Goal: Navigation & Orientation: Find specific page/section

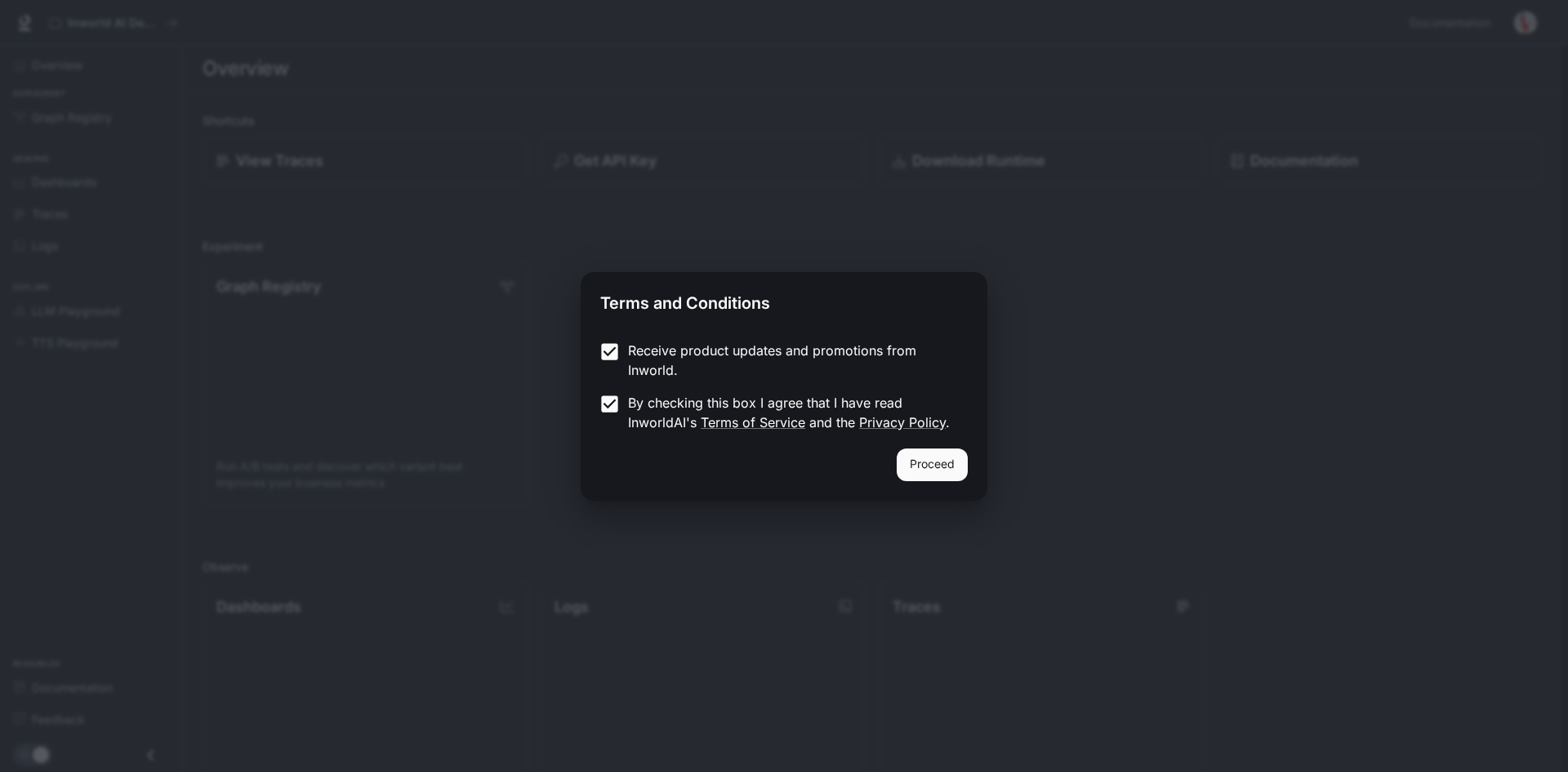
click at [932, 457] on button "Proceed" at bounding box center [931, 464] width 71 height 33
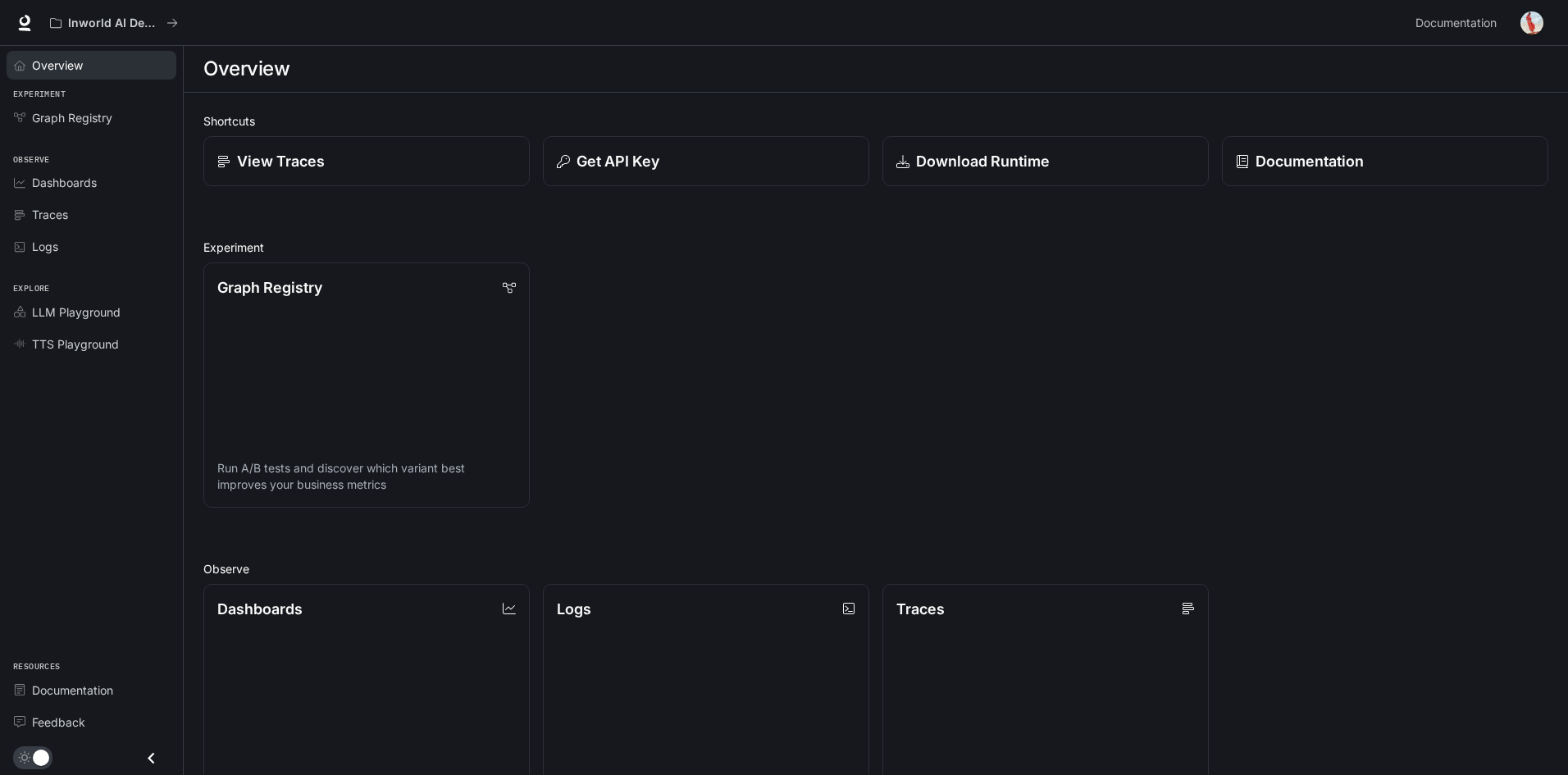
click at [77, 61] on span "Overview" at bounding box center [58, 65] width 51 height 17
click at [77, 60] on span "Overview" at bounding box center [58, 65] width 52 height 17
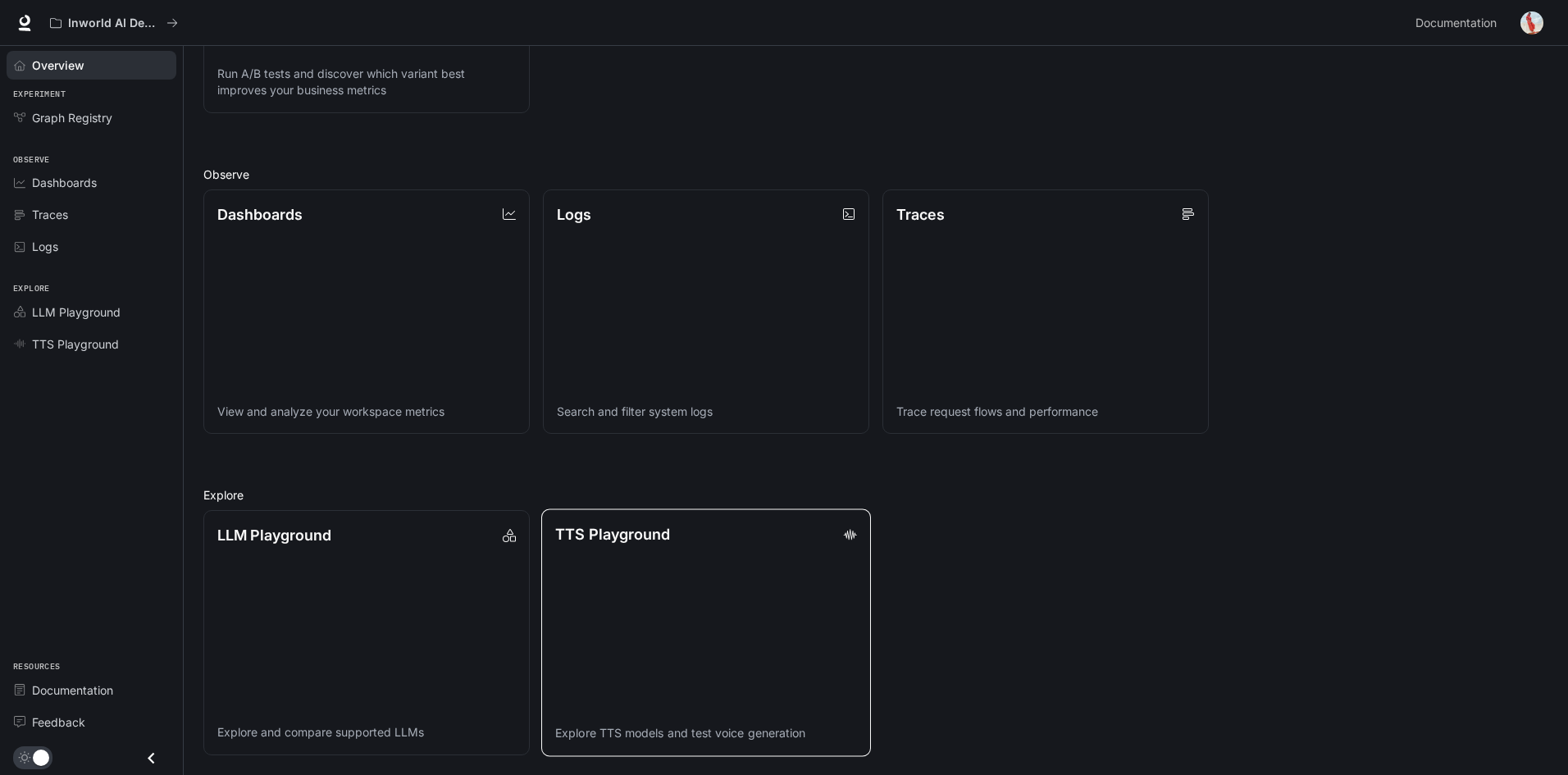
click at [828, 647] on link "TTS Playground Explore TTS models and test voice generation" at bounding box center [705, 632] width 330 height 247
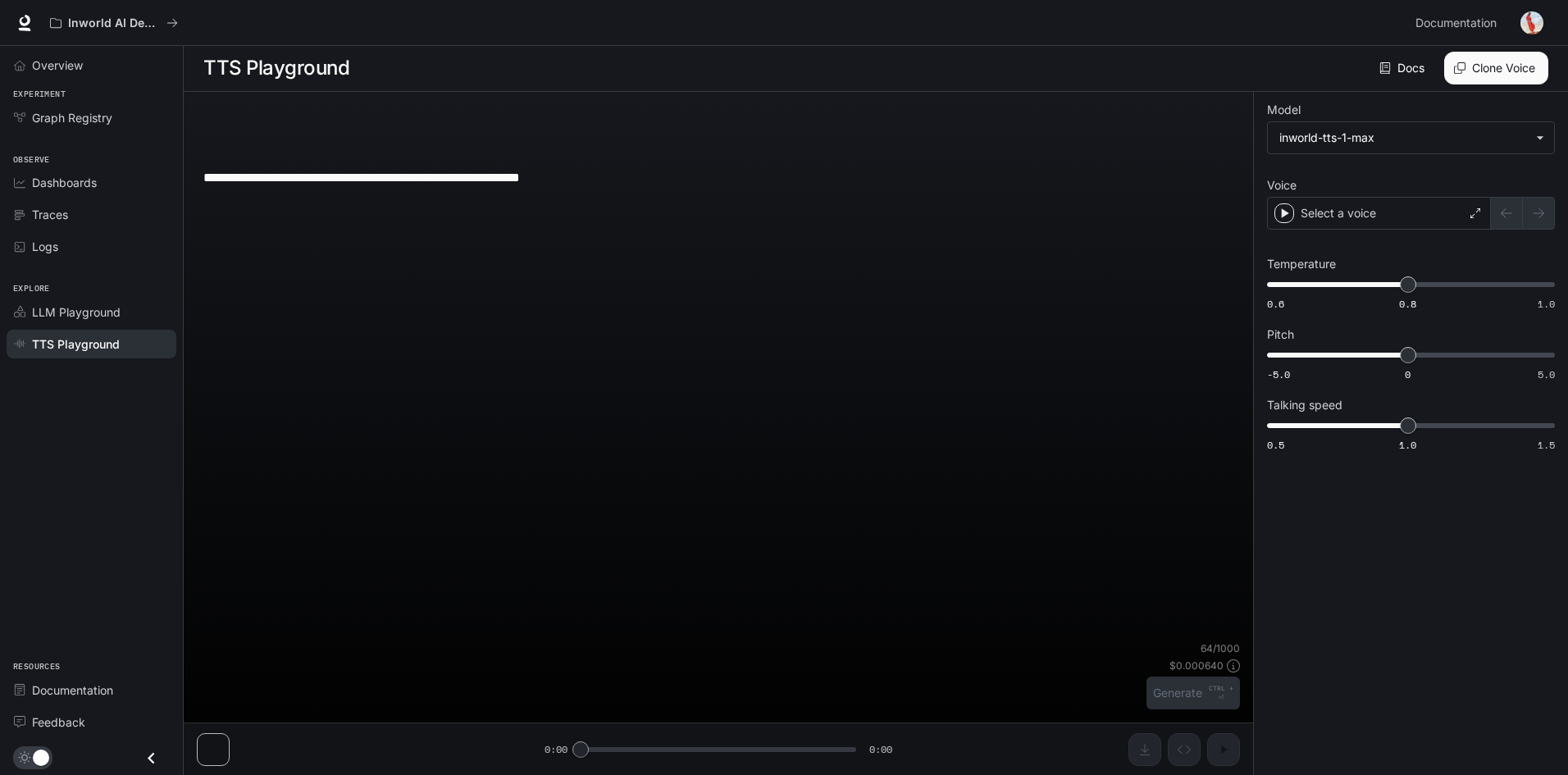
scroll to position [1, 0]
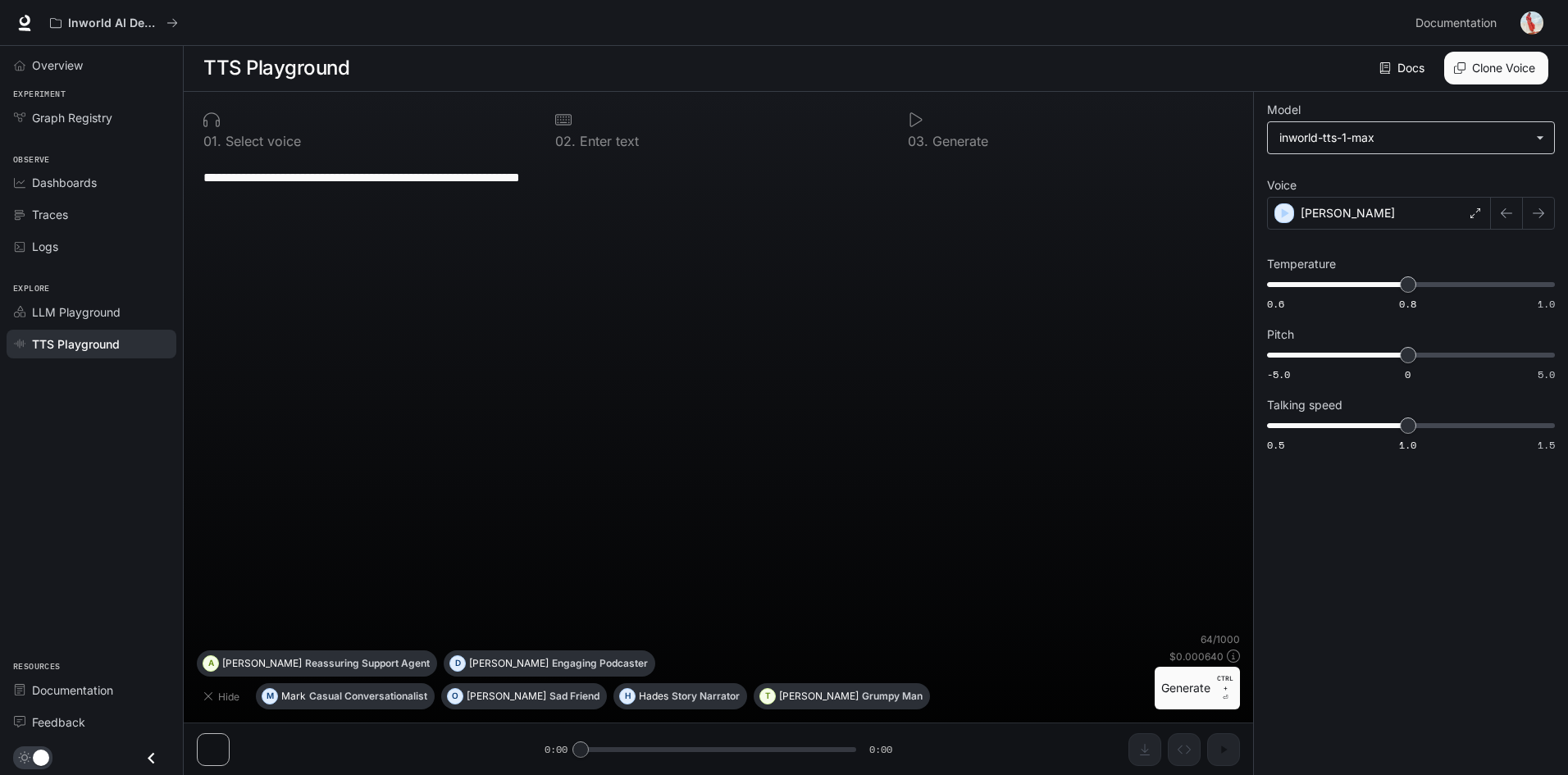
click at [1411, 145] on body "**********" at bounding box center [784, 387] width 1568 height 776
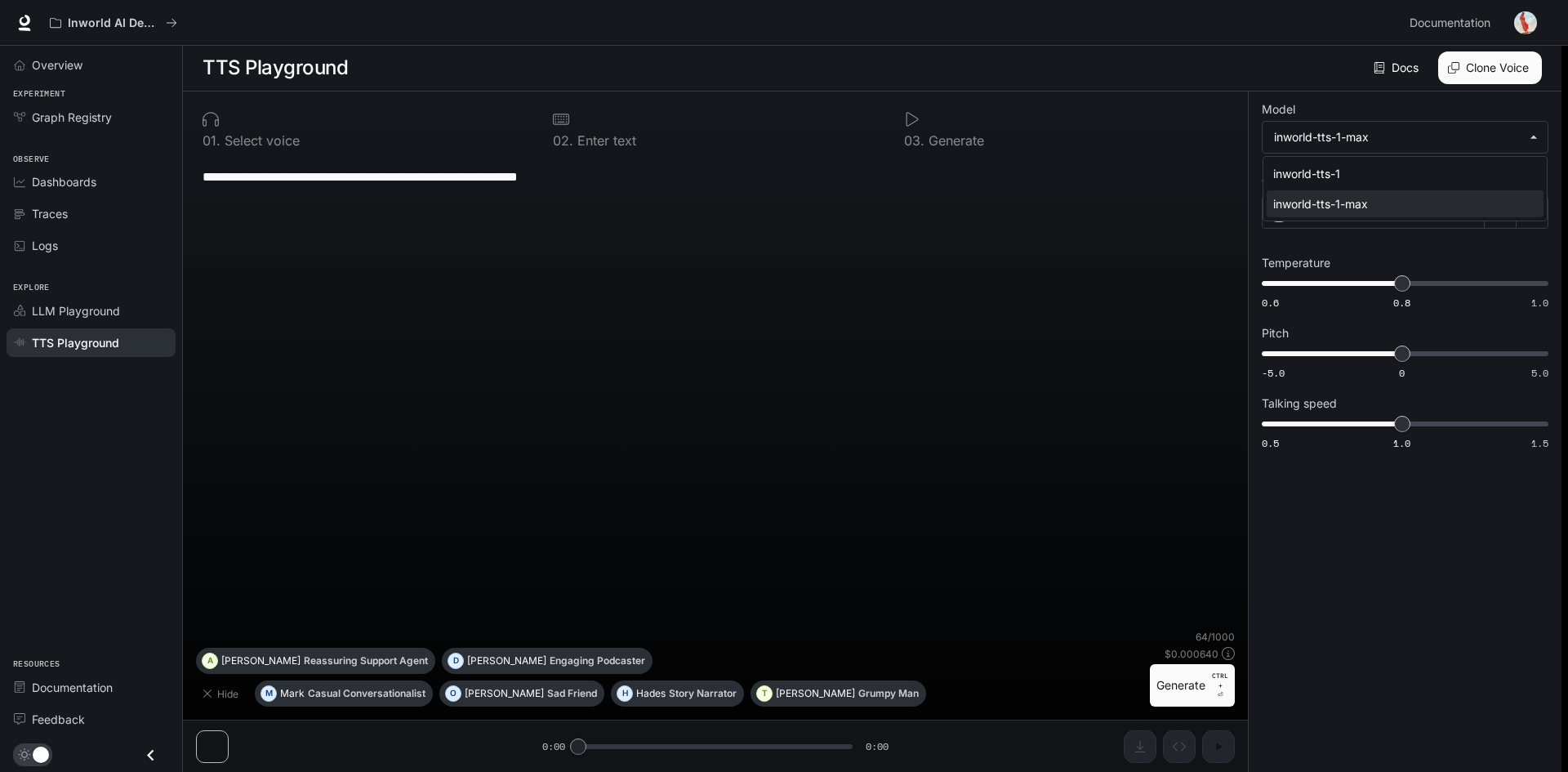
click at [119, 223] on div at bounding box center [784, 386] width 1568 height 772
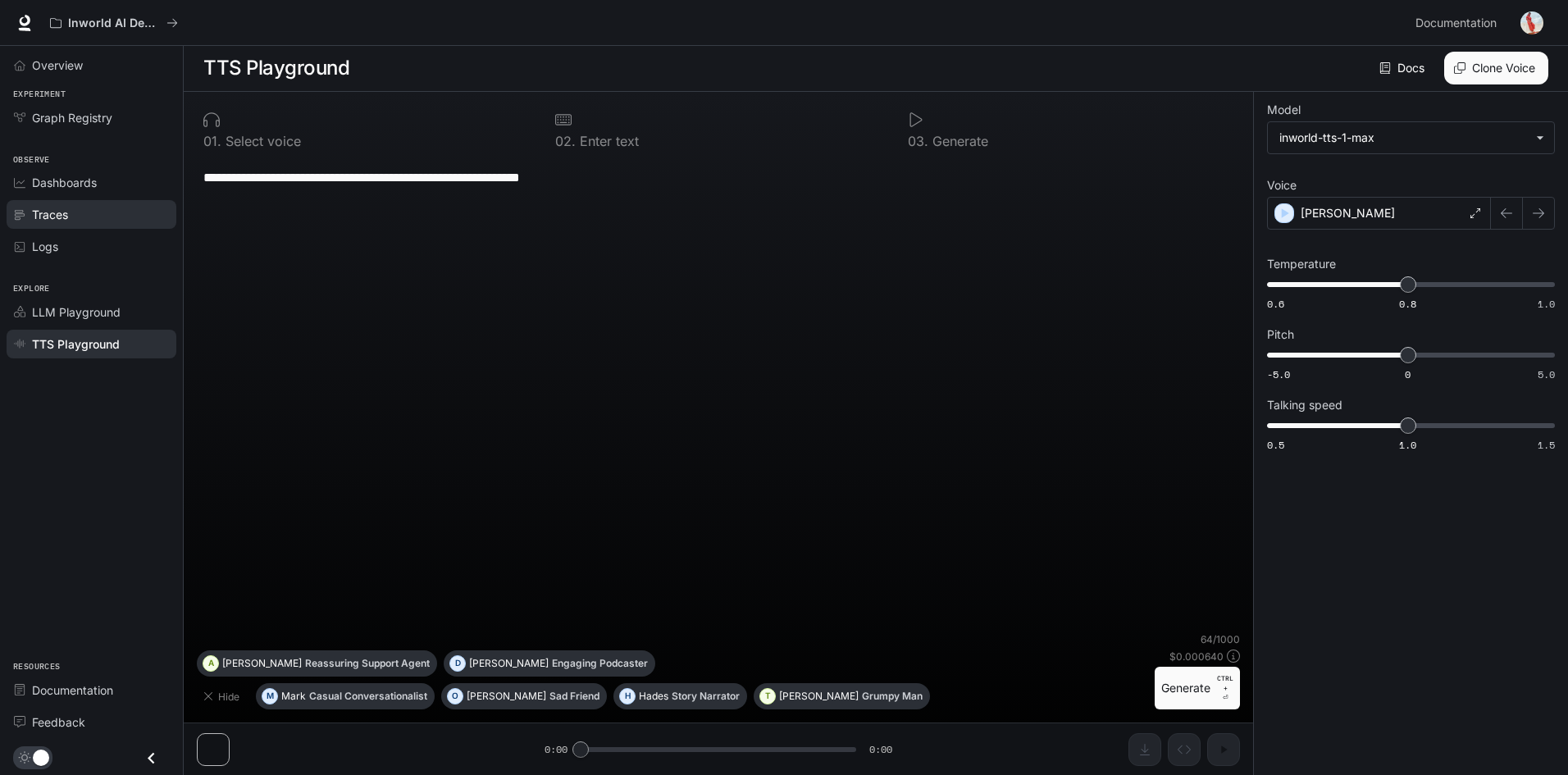
click at [118, 220] on div "Traces" at bounding box center [101, 214] width 137 height 17
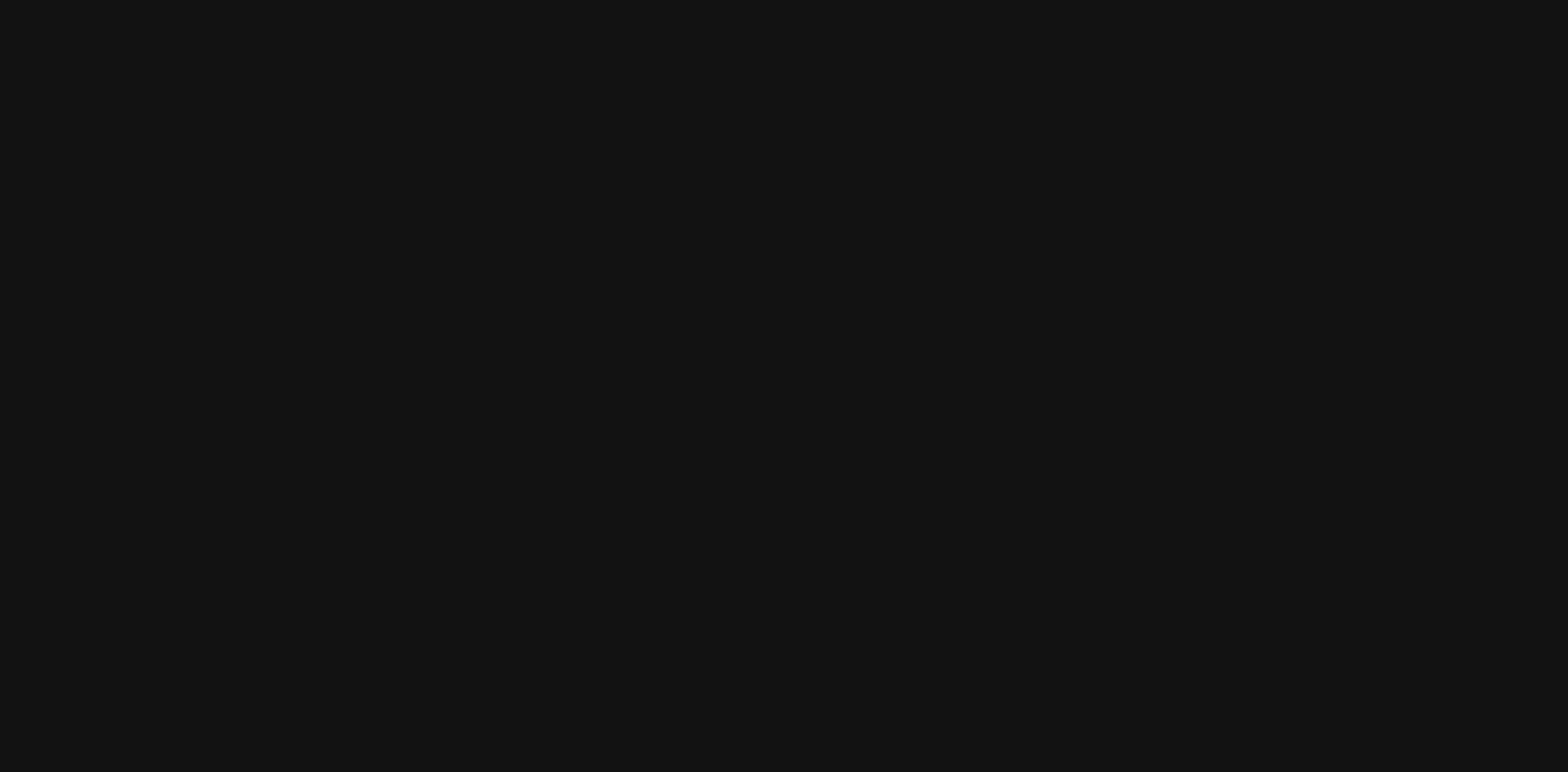
click at [117, 0] on html at bounding box center [784, 0] width 1568 height 0
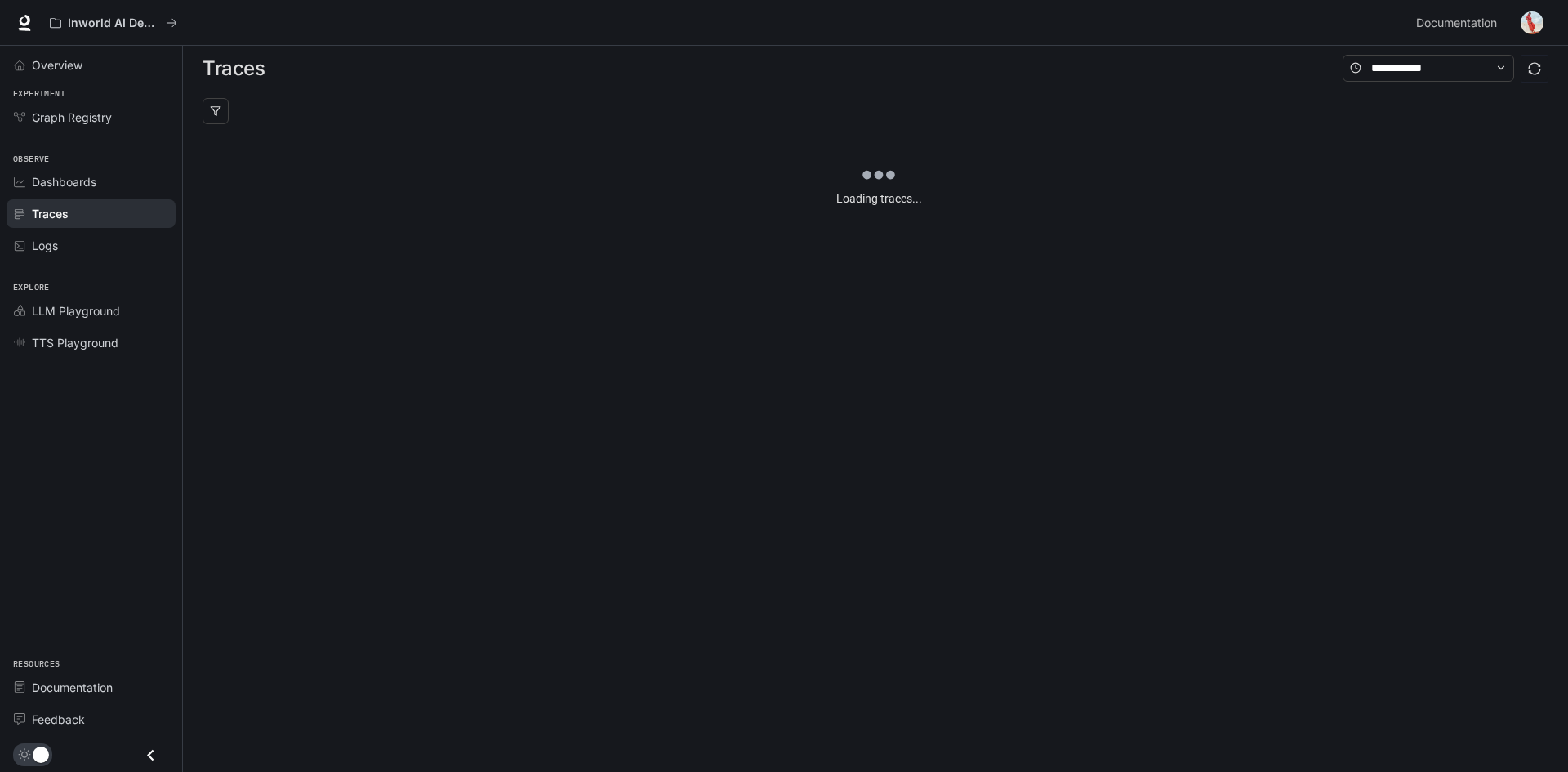
click at [117, 219] on div "Traces" at bounding box center [100, 213] width 136 height 17
click at [152, 185] on div "Dashboards" at bounding box center [100, 182] width 136 height 17
